Goal: Find specific page/section: Find specific page/section

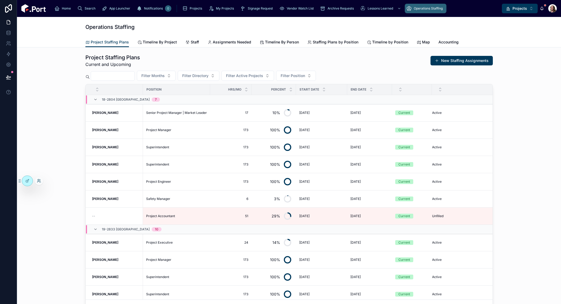
click at [38, 180] on icon at bounding box center [38, 179] width 1 height 1
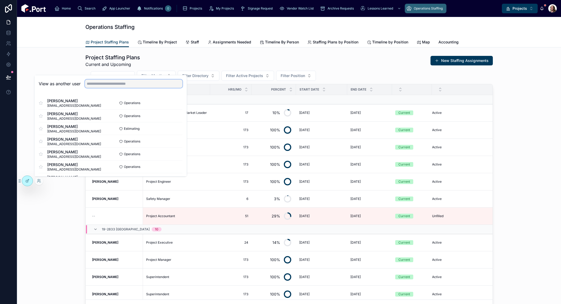
click at [123, 87] on input "text" at bounding box center [134, 84] width 98 height 8
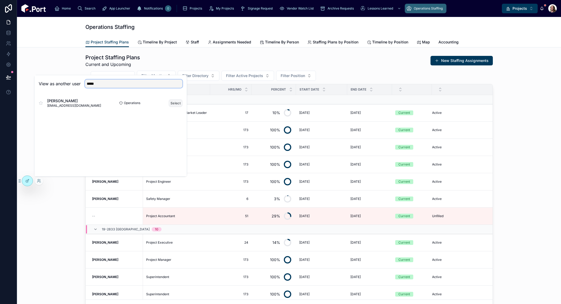
type input "*****"
click at [176, 103] on button "Select" at bounding box center [176, 103] width 14 height 8
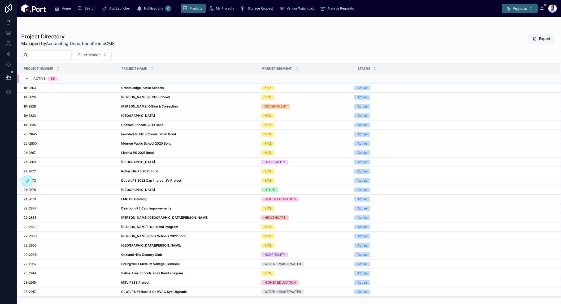
click at [514, 10] on span "Projects" at bounding box center [519, 8] width 15 height 5
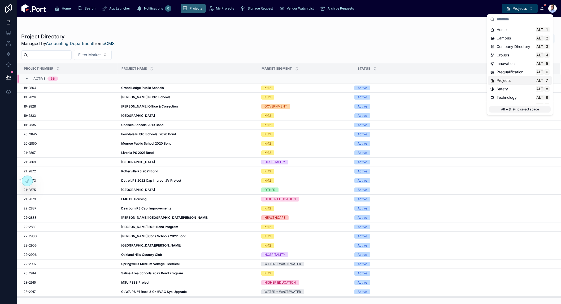
scroll to position [7, 0]
click at [506, 58] on span "Innovation" at bounding box center [505, 56] width 18 height 5
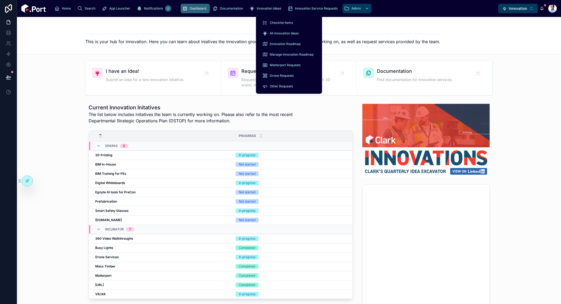
click at [351, 8] on span "Admin" at bounding box center [356, 8] width 10 height 4
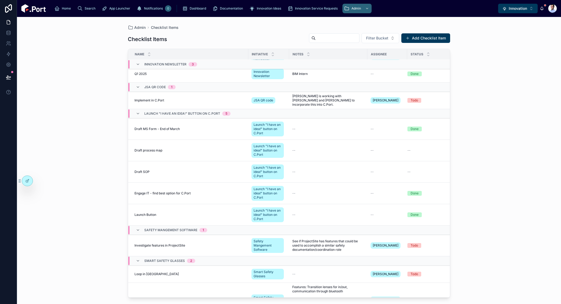
scroll to position [272, 0]
